Goal: Transaction & Acquisition: Purchase product/service

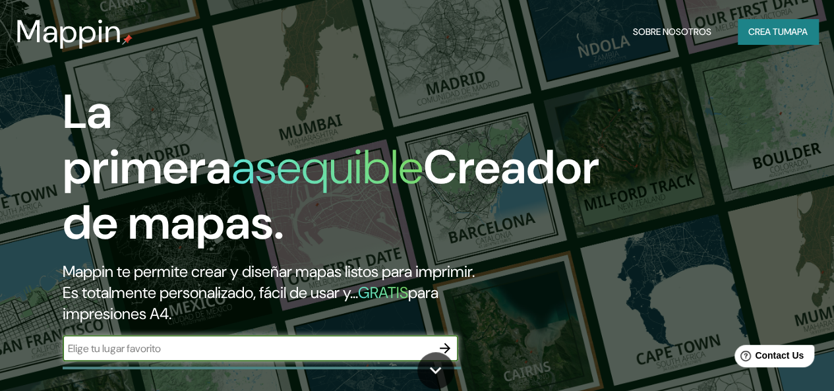
click at [765, 32] on font "Crea tu" at bounding box center [766, 32] width 36 height 12
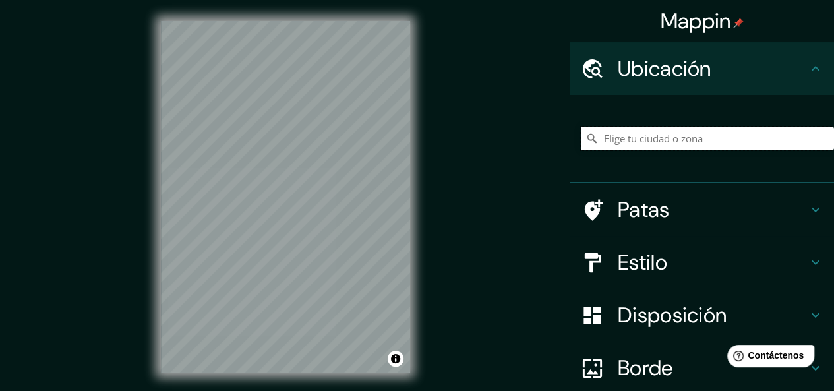
click at [650, 142] on input "Elige tu ciudad o zona" at bounding box center [707, 139] width 253 height 24
click at [700, 146] on input "Elige tu ciudad o zona" at bounding box center [707, 139] width 253 height 24
click at [700, 140] on input "Elige tu ciudad o zona" at bounding box center [707, 139] width 253 height 24
click at [650, 131] on input "[GEOGRAPHIC_DATA]" at bounding box center [707, 139] width 253 height 24
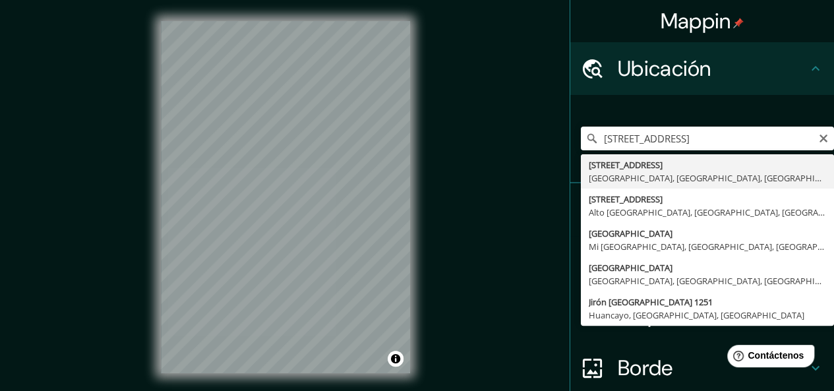
type input "[STREET_ADDRESS]"
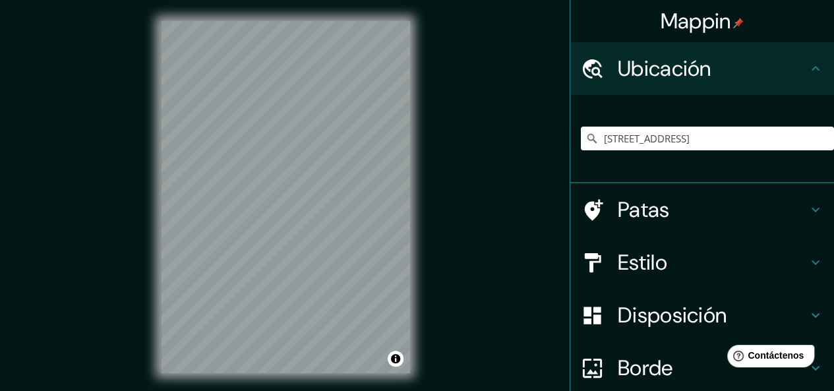
click at [599, 264] on div at bounding box center [599, 262] width 37 height 23
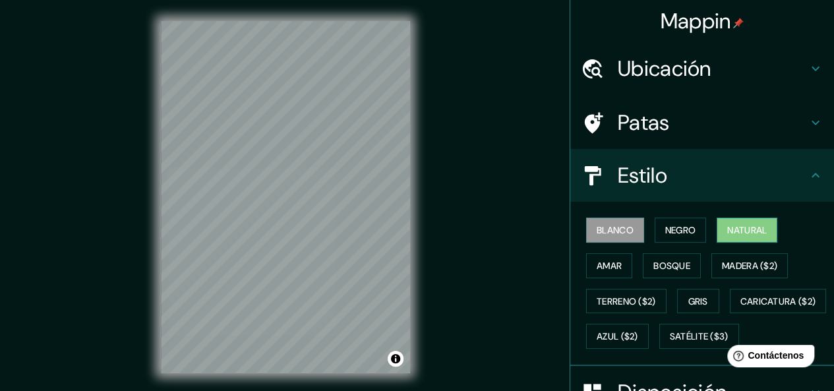
click at [760, 230] on font "Natural" at bounding box center [747, 230] width 40 height 12
click at [612, 233] on font "Blanco" at bounding box center [615, 230] width 37 height 12
click at [605, 268] on font "Amar" at bounding box center [609, 266] width 25 height 12
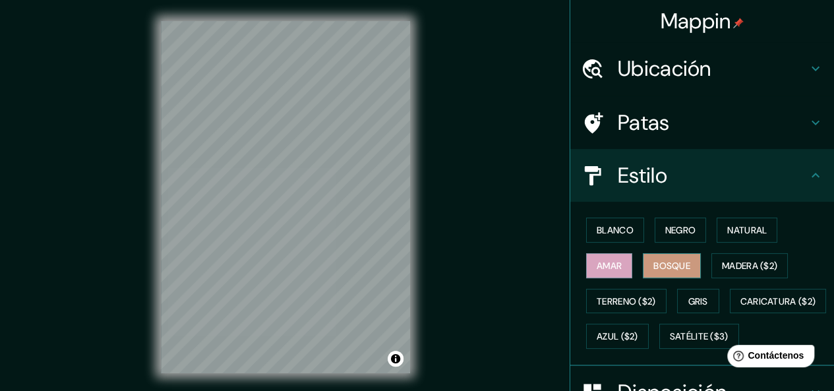
click at [669, 254] on button "Bosque" at bounding box center [672, 265] width 58 height 25
click at [752, 220] on button "Natural" at bounding box center [747, 230] width 61 height 25
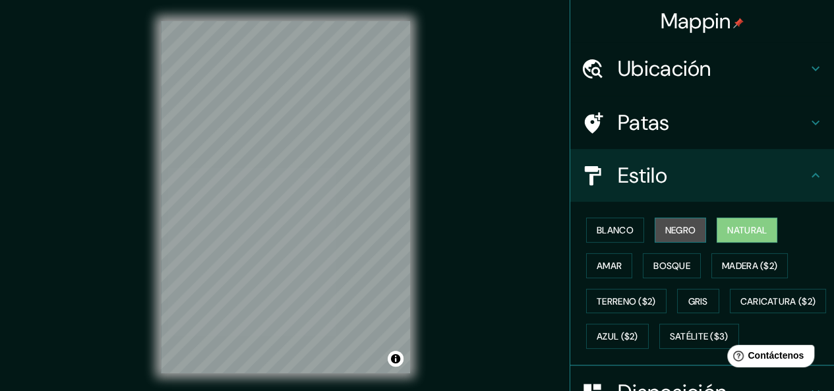
click at [690, 233] on button "Negro" at bounding box center [681, 230] width 52 height 25
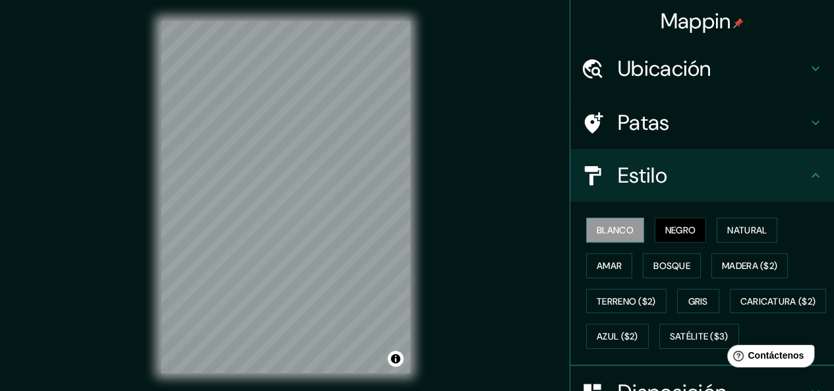
click at [628, 229] on button "Blanco" at bounding box center [615, 230] width 58 height 25
click at [693, 297] on font "Gris" at bounding box center [698, 301] width 20 height 12
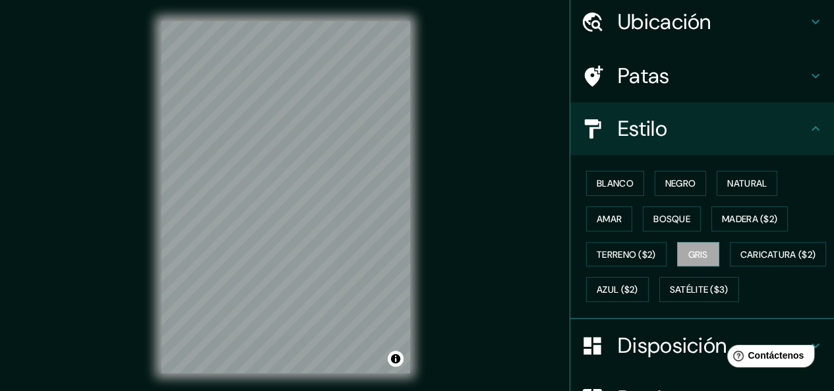
scroll to position [132, 0]
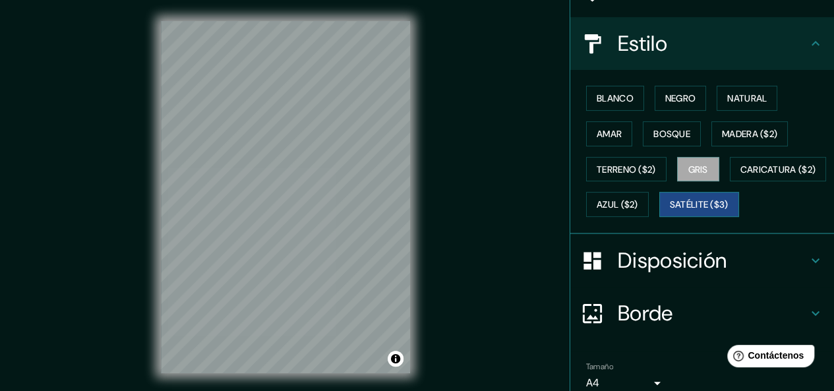
click at [670, 211] on font "Satélite ($3)" at bounding box center [699, 205] width 59 height 12
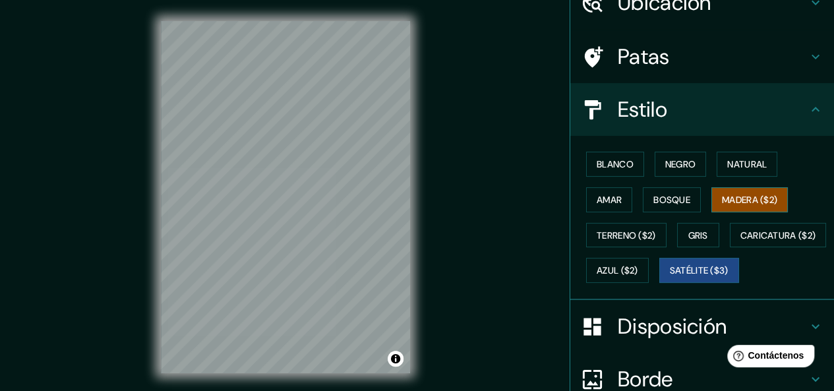
click at [733, 200] on font "Madera ($2)" at bounding box center [749, 200] width 55 height 12
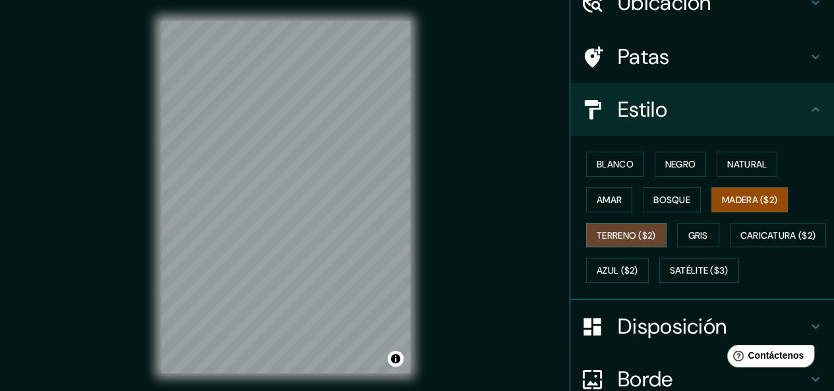
click at [655, 230] on button "Terreno ($2)" at bounding box center [626, 235] width 80 height 25
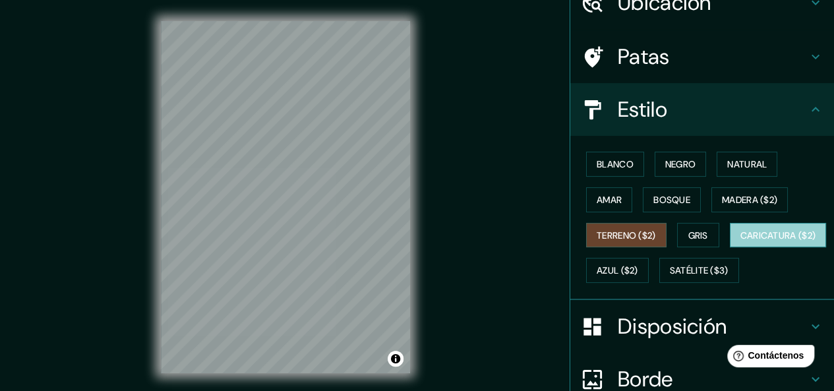
click at [741, 241] on font "Caricatura ($2)" at bounding box center [779, 235] width 76 height 12
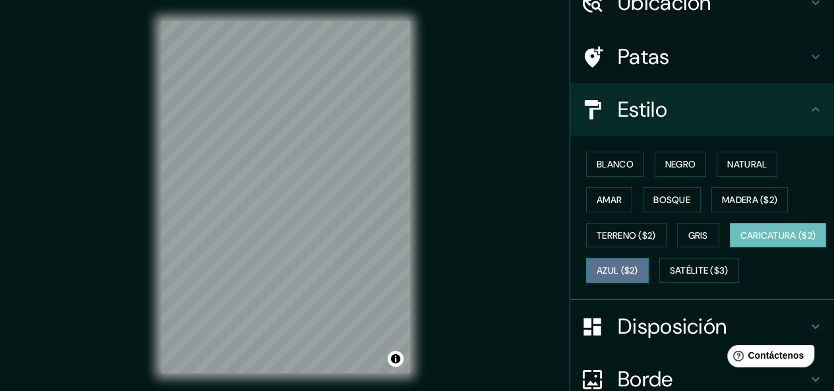
click at [638, 274] on font "Azul ($2)" at bounding box center [618, 270] width 42 height 17
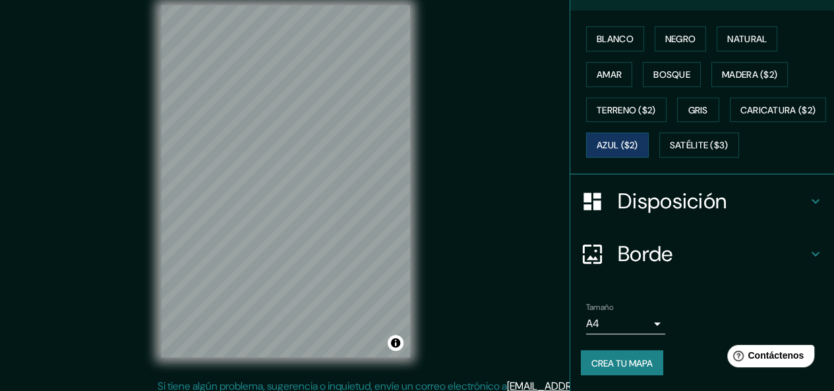
scroll to position [24, 0]
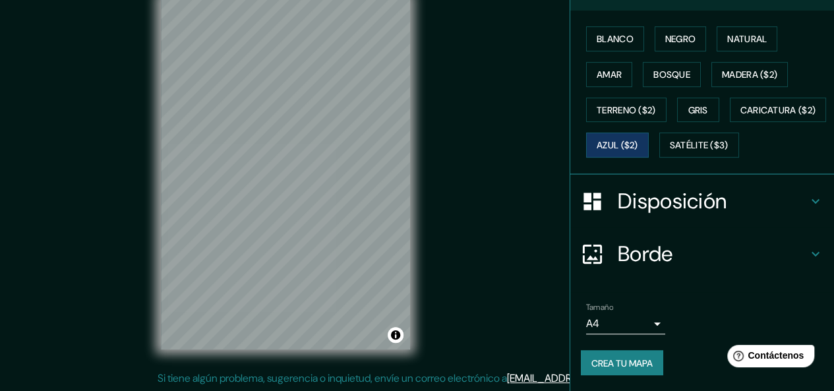
click at [760, 243] on h4 "Borde" at bounding box center [713, 254] width 190 height 26
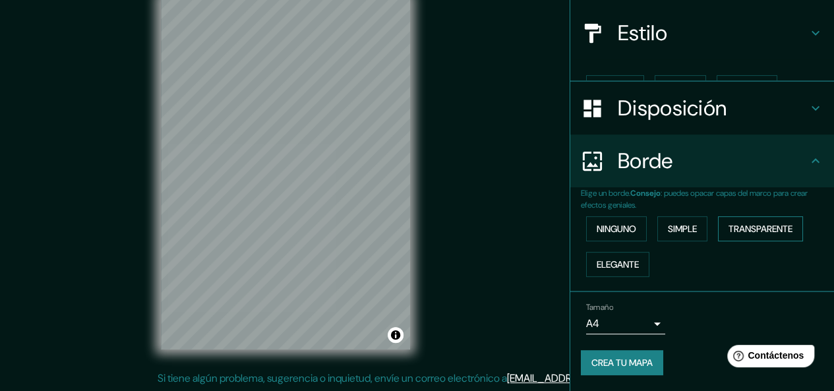
scroll to position [119, 0]
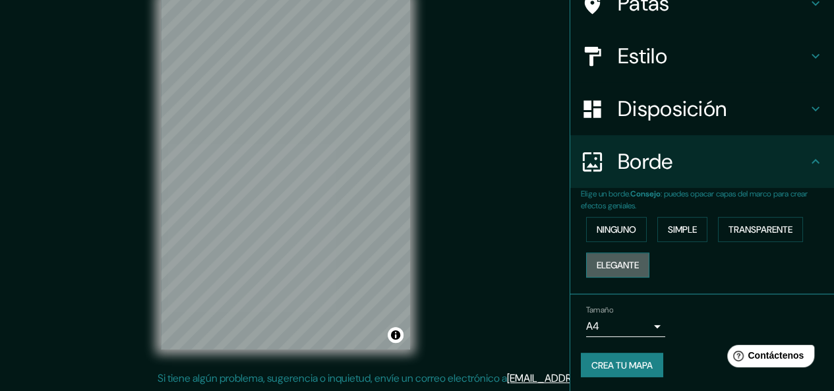
click at [634, 259] on button "Elegante" at bounding box center [617, 265] width 63 height 25
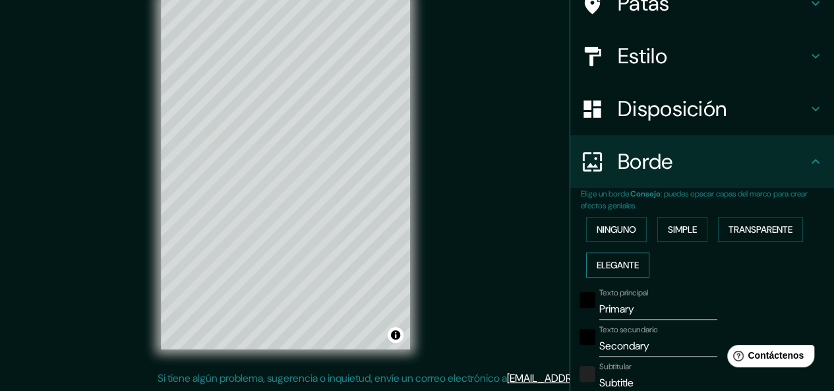
click at [633, 259] on button "Elegante" at bounding box center [617, 265] width 63 height 25
type input "151"
type input "30"
type input "15"
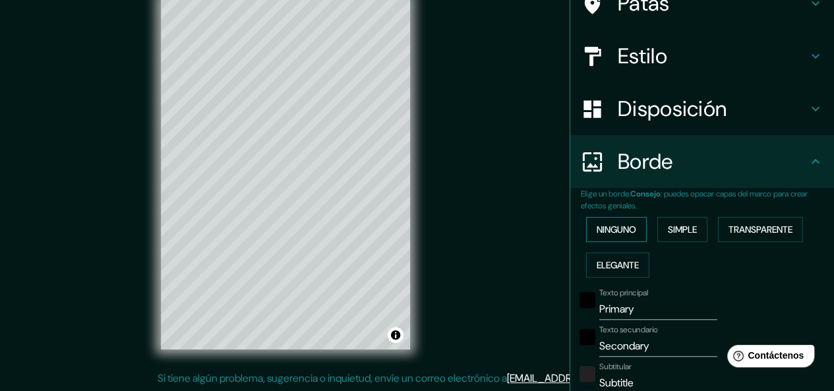
click at [617, 229] on font "Ninguno" at bounding box center [617, 230] width 40 height 12
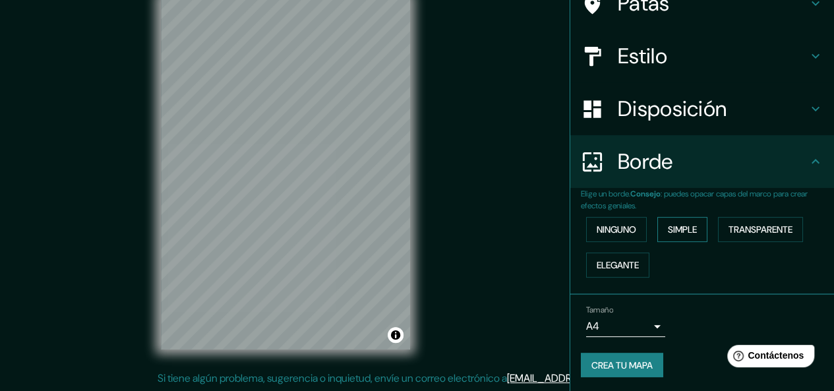
scroll to position [0, 0]
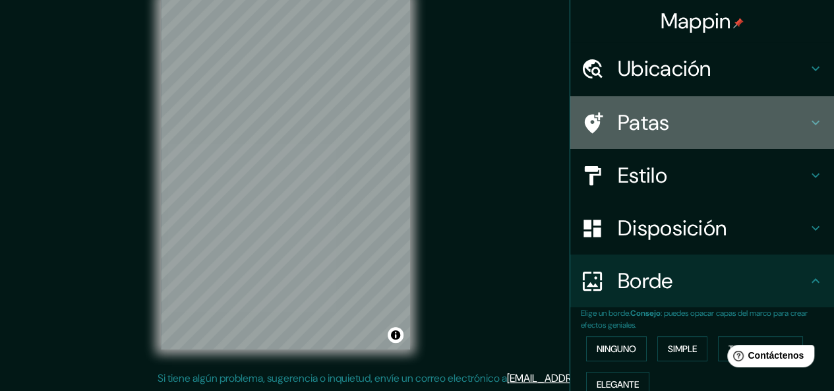
click at [671, 135] on h4 "Patas" at bounding box center [713, 122] width 190 height 26
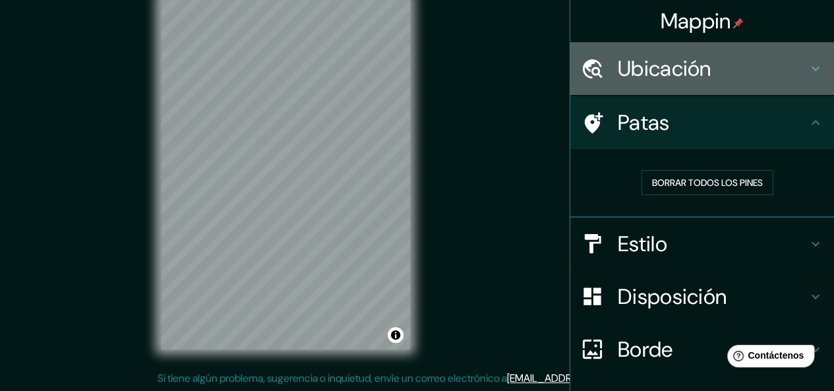
click at [721, 84] on div "Ubicación" at bounding box center [702, 68] width 264 height 53
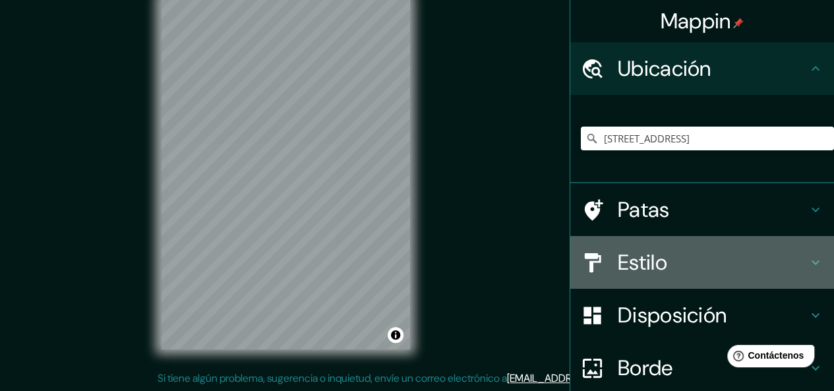
click at [663, 270] on h4 "Estilo" at bounding box center [713, 262] width 190 height 26
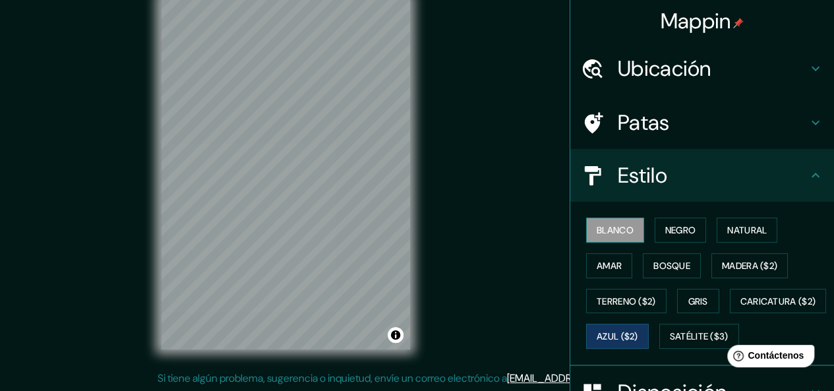
click at [624, 226] on button "Blanco" at bounding box center [615, 230] width 58 height 25
click at [665, 229] on font "Negro" at bounding box center [680, 230] width 31 height 12
click at [630, 231] on button "Blanco" at bounding box center [615, 230] width 58 height 25
